Goal: Check status: Check status

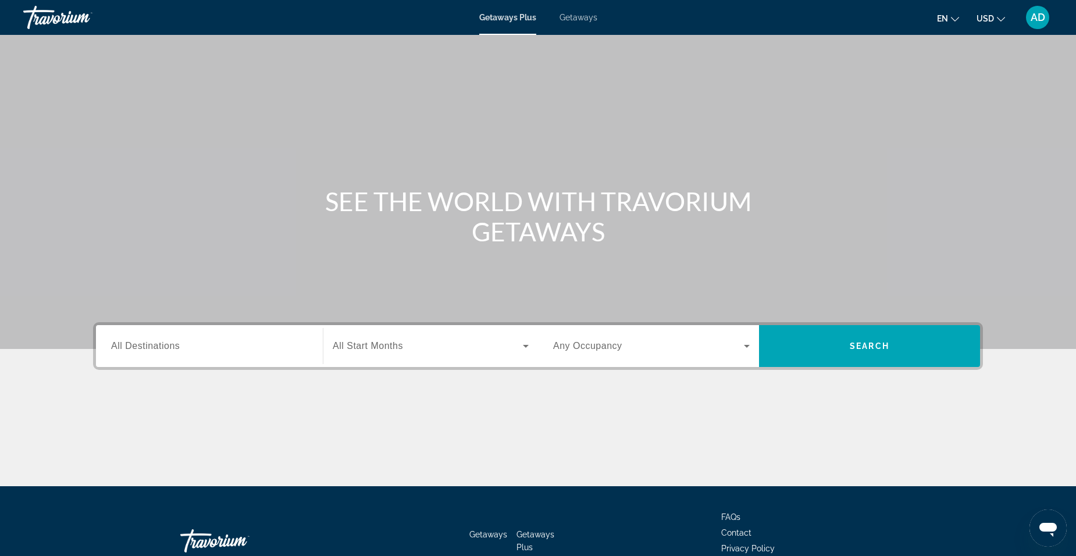
click at [1037, 17] on span "AD" at bounding box center [1038, 18] width 15 height 12
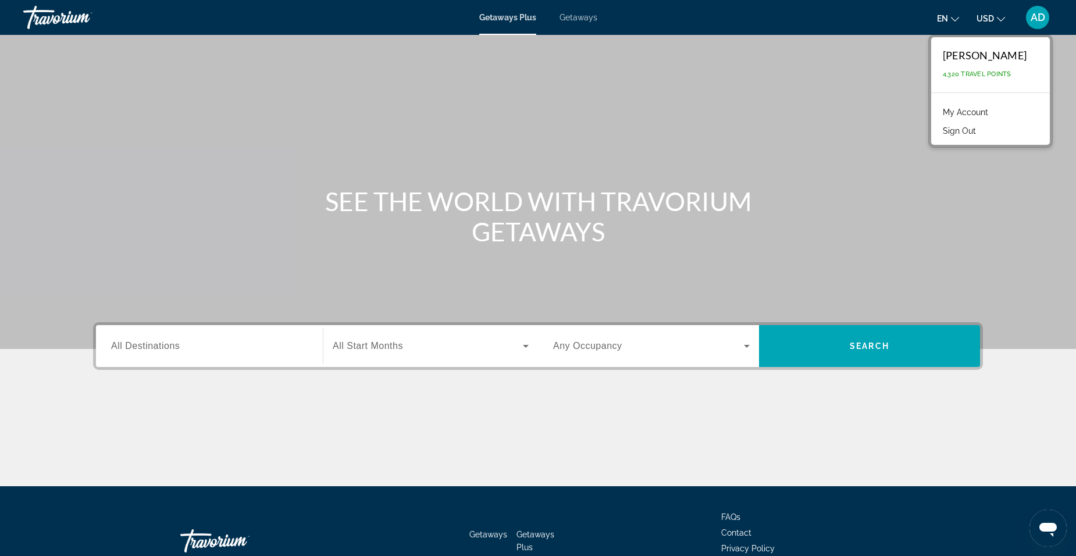
click at [972, 108] on link "My Account" at bounding box center [965, 112] width 57 height 15
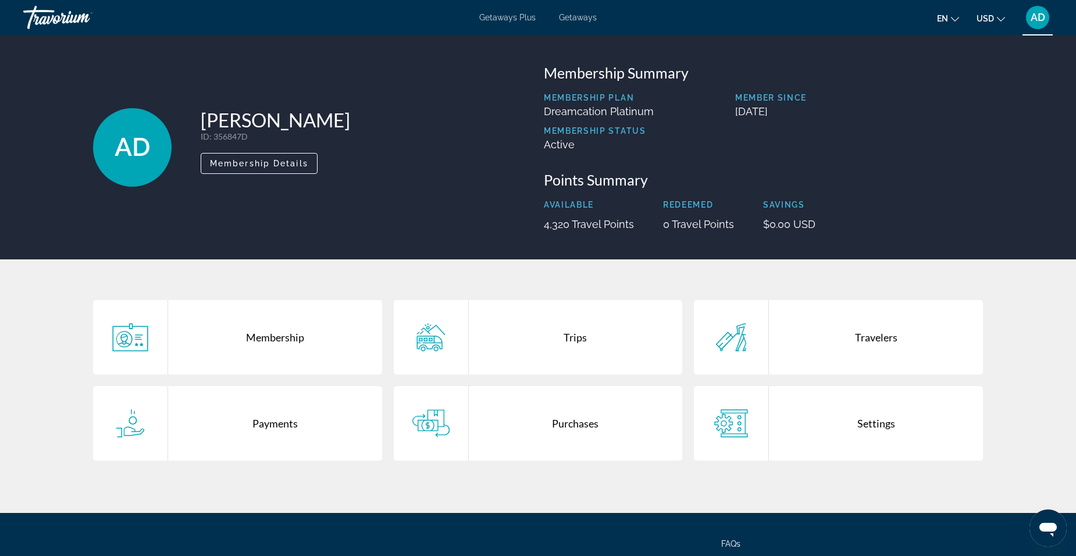
click at [1034, 13] on span "AD" at bounding box center [1038, 18] width 15 height 12
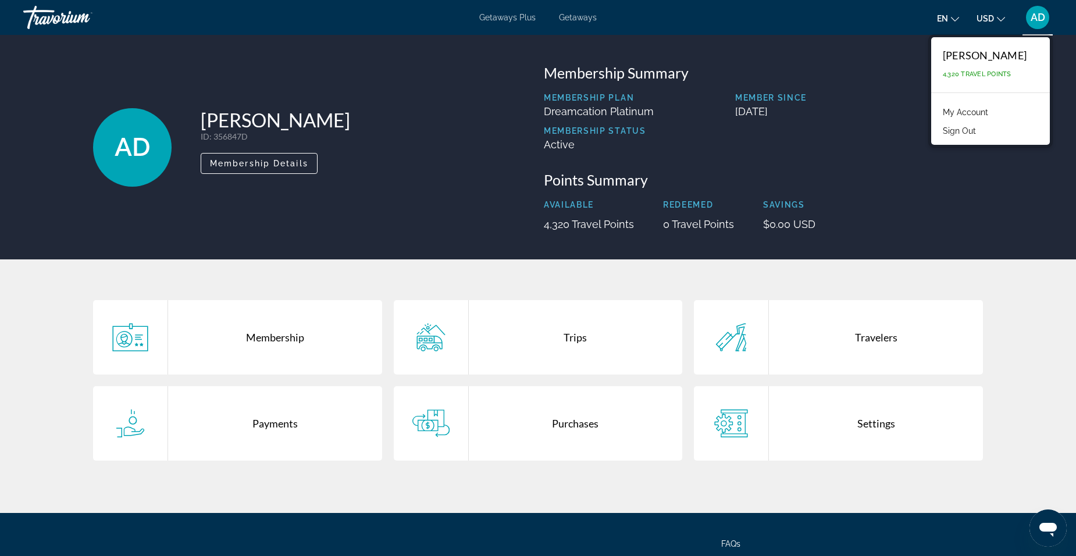
click at [982, 126] on button "Sign Out" at bounding box center [959, 130] width 45 height 15
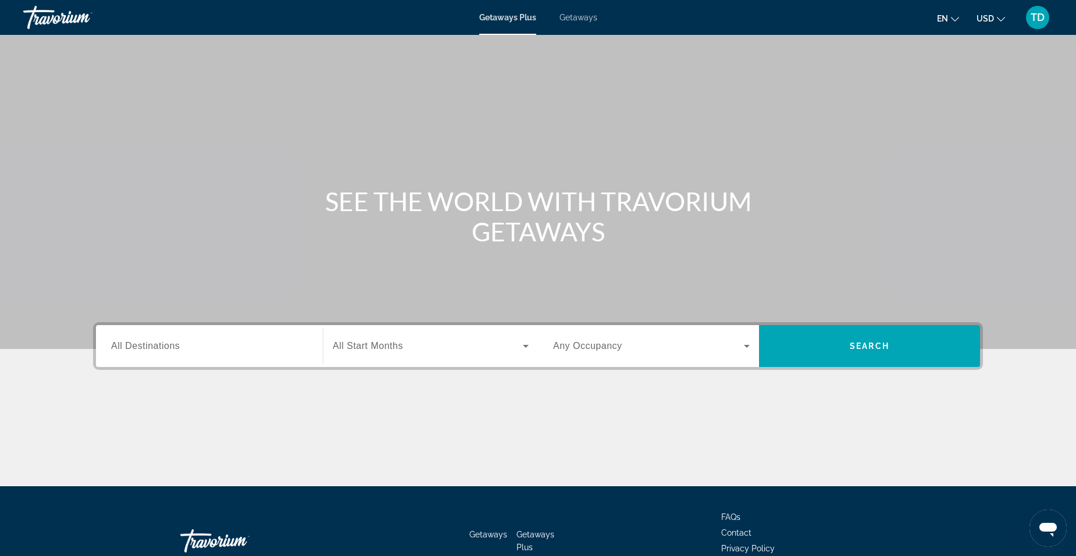
click at [1037, 15] on span "TD" at bounding box center [1038, 18] width 14 height 12
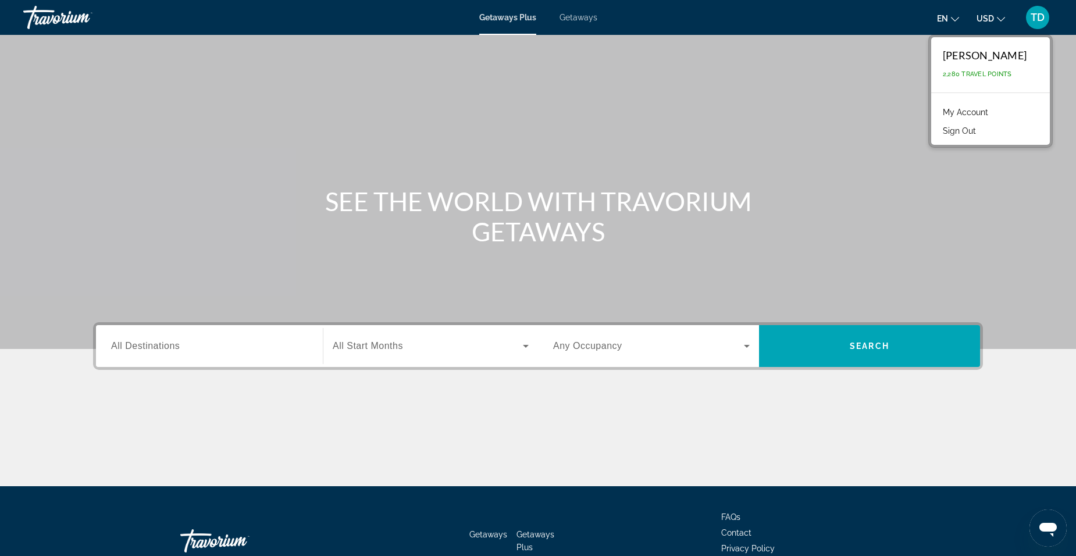
click at [974, 109] on link "My Account" at bounding box center [965, 112] width 57 height 15
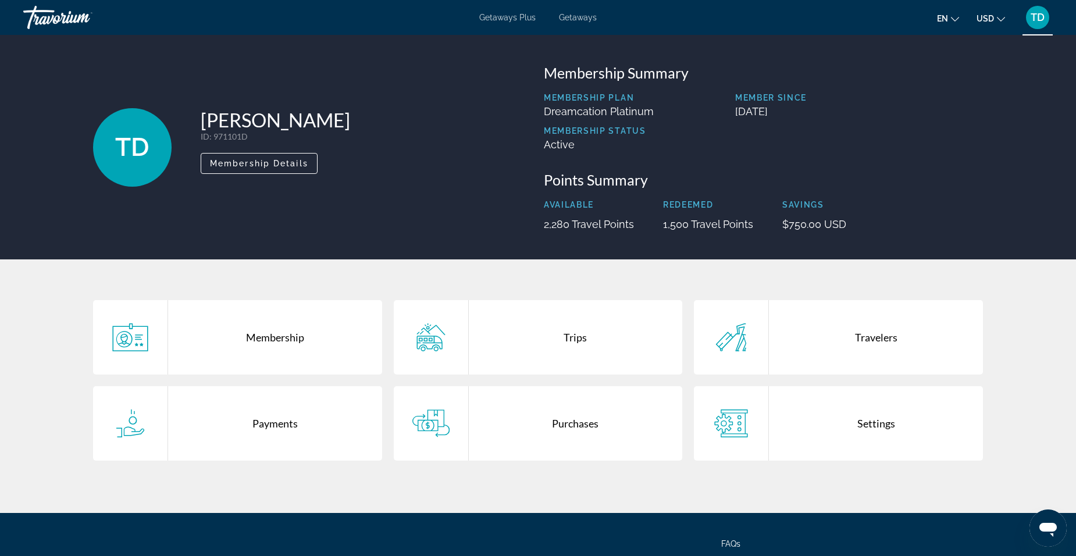
click at [574, 335] on div "Trips" at bounding box center [576, 337] width 214 height 74
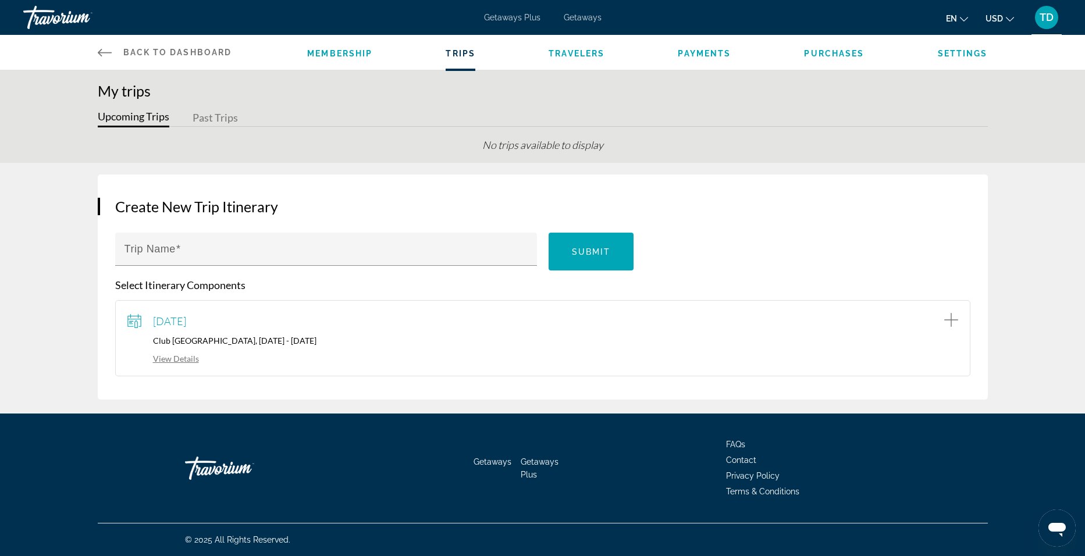
click at [168, 358] on link "View Details" at bounding box center [163, 359] width 72 height 10
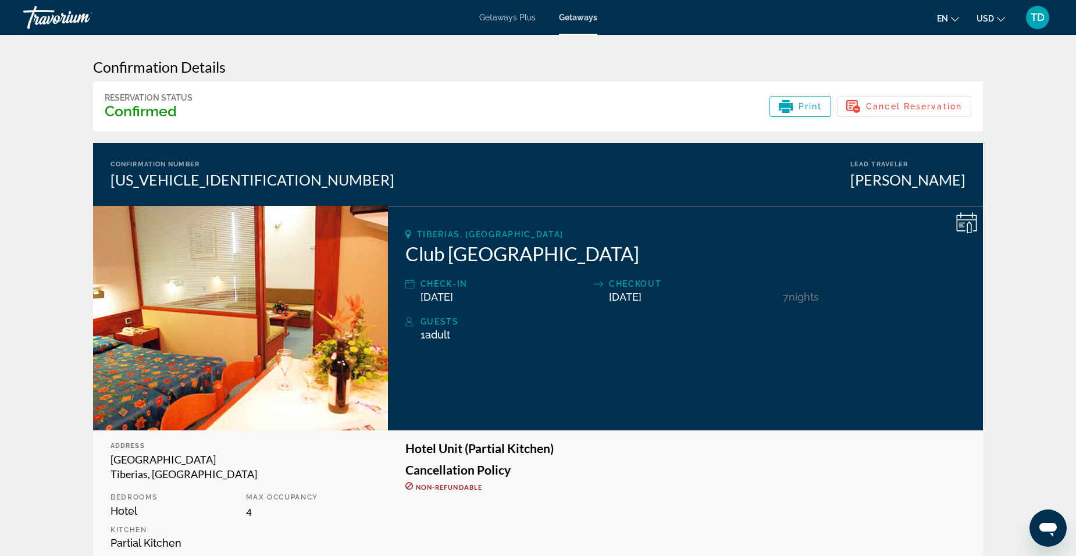
click at [1035, 13] on span "TD" at bounding box center [1038, 18] width 14 height 12
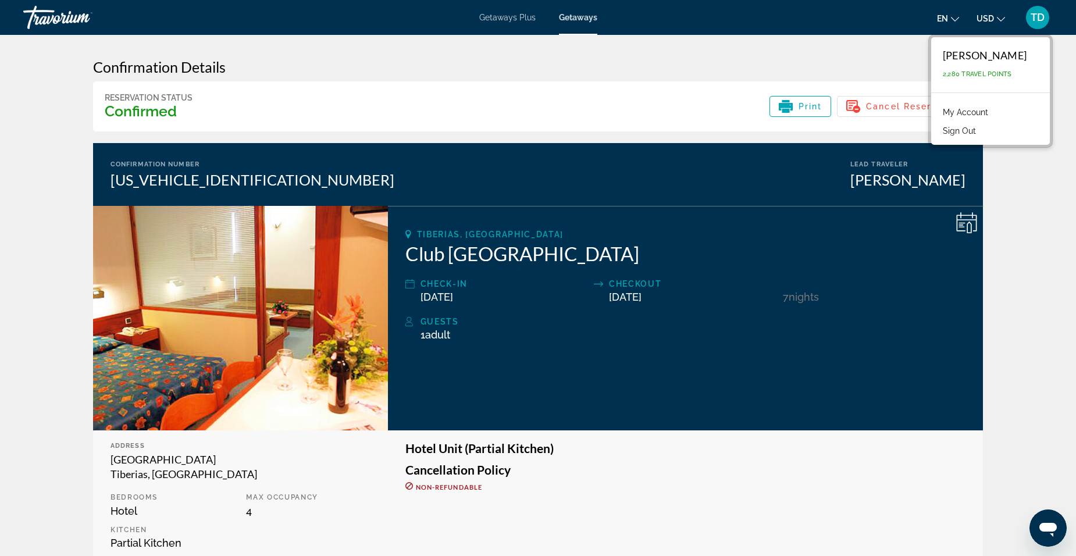
click at [965, 125] on button "Sign Out" at bounding box center [959, 130] width 45 height 15
